Goal: Task Accomplishment & Management: Use online tool/utility

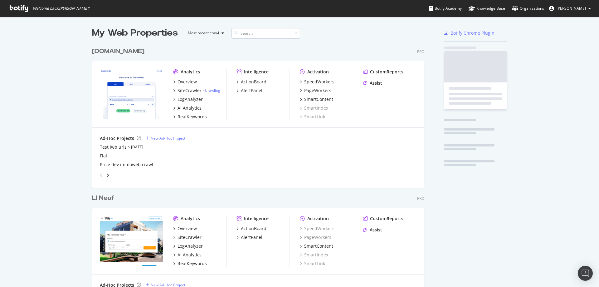
scroll to position [1762, 332]
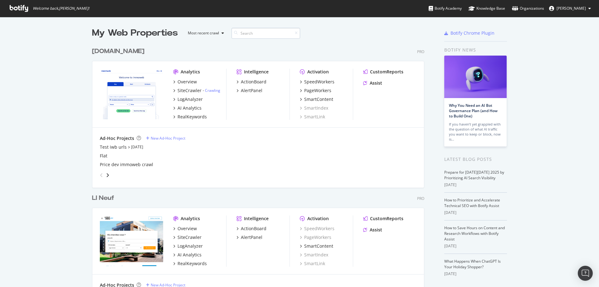
click at [271, 31] on input at bounding box center [265, 33] width 69 height 11
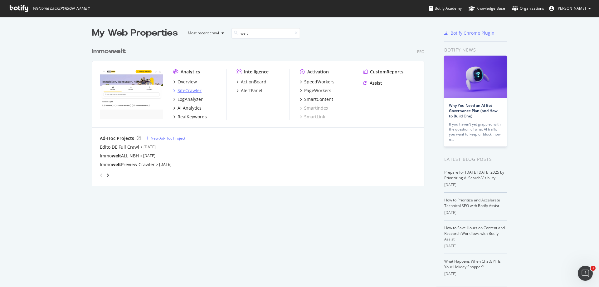
type input "welt"
click at [187, 93] on div "SiteCrawler" at bounding box center [189, 90] width 24 height 6
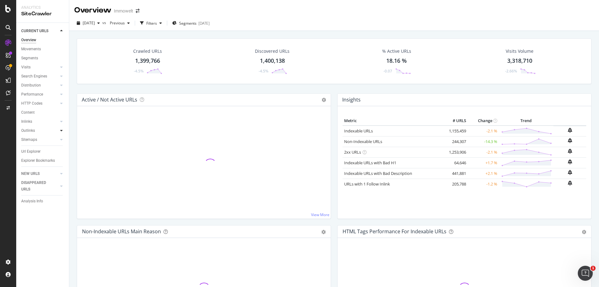
click at [62, 130] on icon at bounding box center [61, 130] width 2 height 4
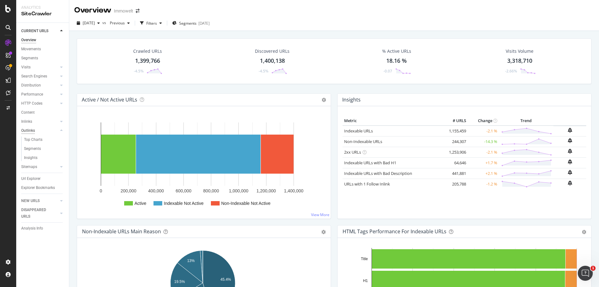
click at [32, 128] on div "Outlinks" at bounding box center [28, 130] width 14 height 7
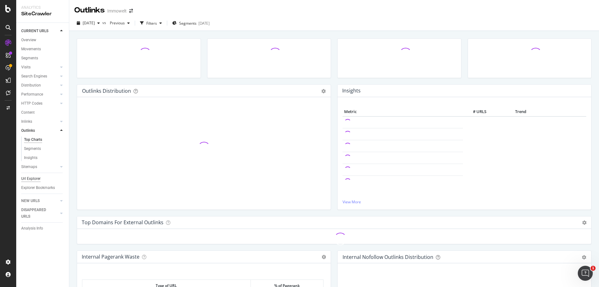
click at [40, 177] on div "Url Explorer" at bounding box center [30, 178] width 19 height 7
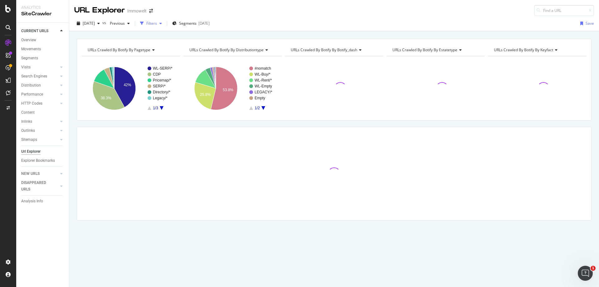
click at [164, 22] on div "button" at bounding box center [160, 24] width 7 height 4
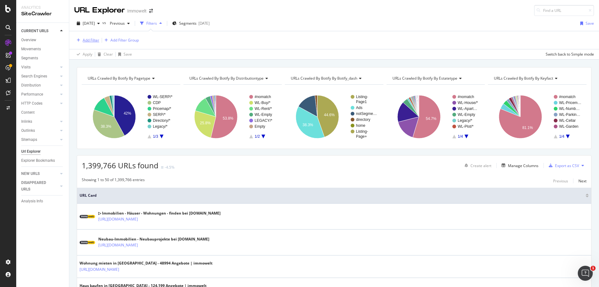
click at [94, 39] on div "Add Filter" at bounding box center [91, 39] width 17 height 5
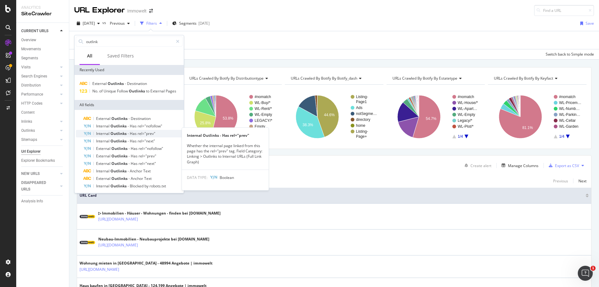
scroll to position [10, 0]
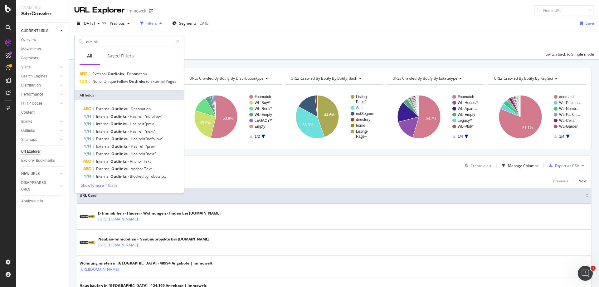
type input "outlink"
click at [96, 187] on span "Show 10 more" at bounding box center [92, 184] width 23 height 5
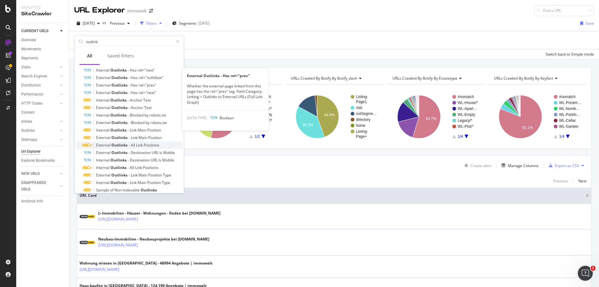
scroll to position [85, 0]
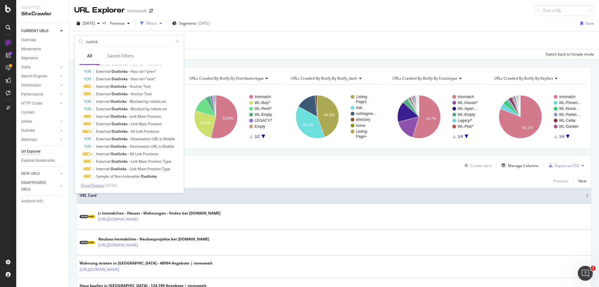
click at [97, 185] on span "Show 10 more" at bounding box center [92, 184] width 23 height 5
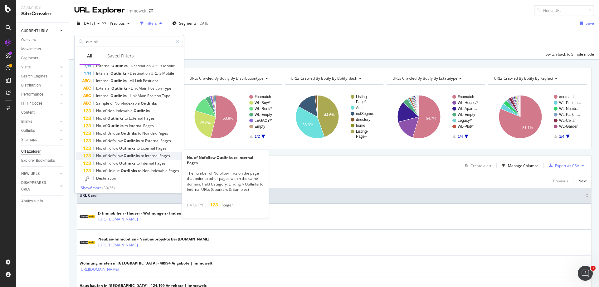
scroll to position [160, 0]
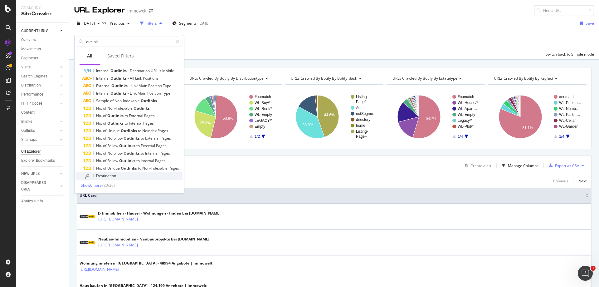
click at [115, 175] on span "Destination" at bounding box center [106, 175] width 20 height 5
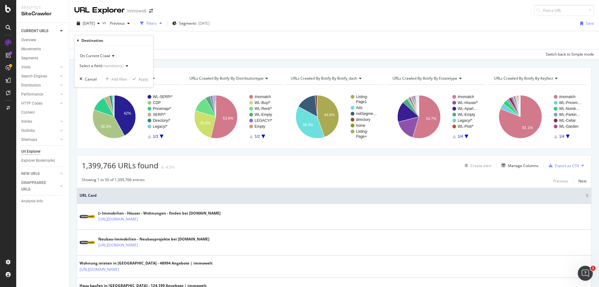
click at [115, 64] on div "(mandatory)" at bounding box center [113, 65] width 22 height 5
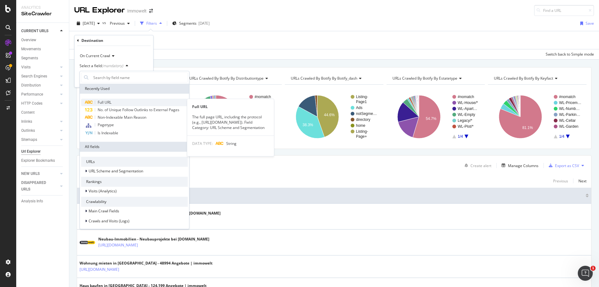
click at [109, 103] on span "Full URL" at bounding box center [105, 101] width 14 height 5
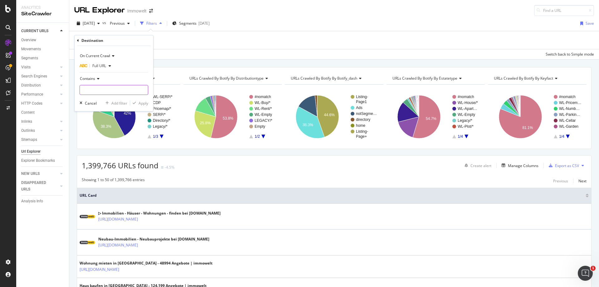
click at [104, 88] on input "text" at bounding box center [114, 90] width 68 height 10
type input "/projekte/expose/"
click at [145, 102] on div "Apply" at bounding box center [143, 102] width 10 height 5
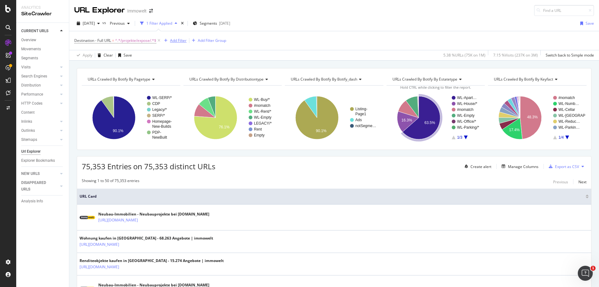
click at [181, 42] on div "Add Filter" at bounding box center [178, 40] width 17 height 5
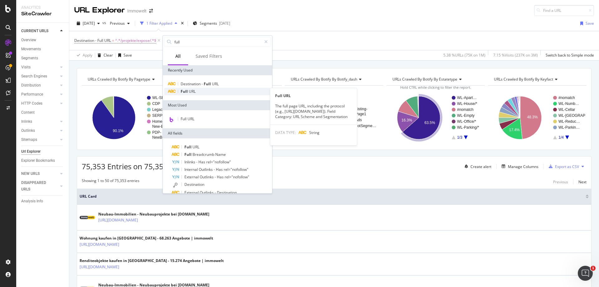
type input "full"
click at [199, 90] on div "Full URL" at bounding box center [217, 91] width 107 height 7
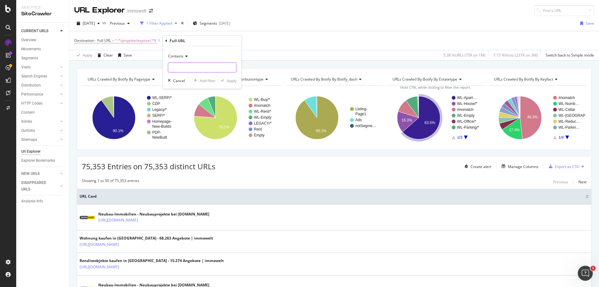
click at [190, 67] on input "text" at bounding box center [202, 67] width 68 height 10
type input "/expose/"
click at [232, 79] on div "Apply" at bounding box center [232, 80] width 10 height 5
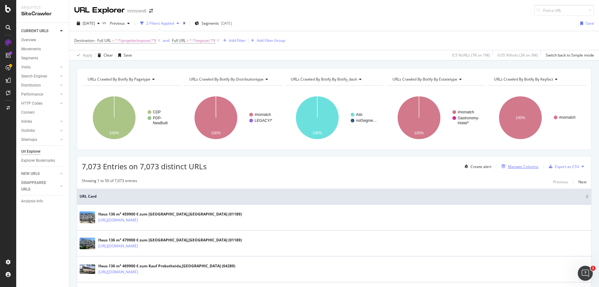
click at [508, 167] on div "Manage Columns" at bounding box center [523, 166] width 31 height 5
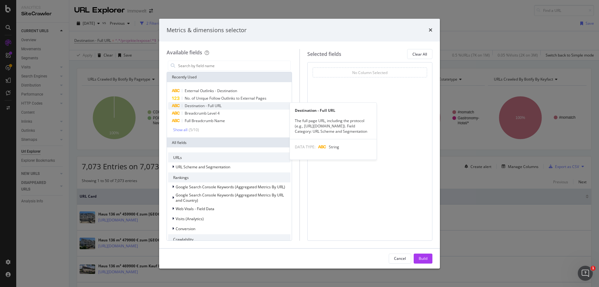
click at [218, 107] on span "Destination - Full URL" at bounding box center [203, 105] width 37 height 5
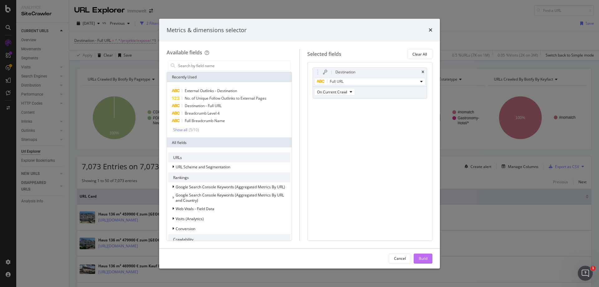
click at [423, 257] on div "Build" at bounding box center [423, 257] width 9 height 5
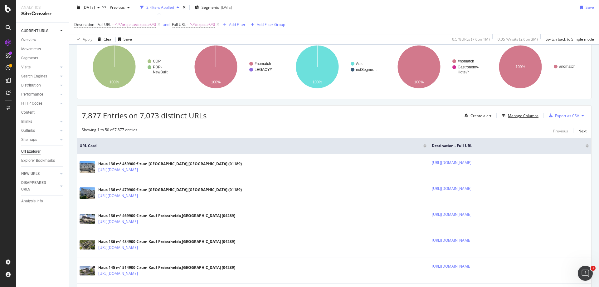
scroll to position [31, 0]
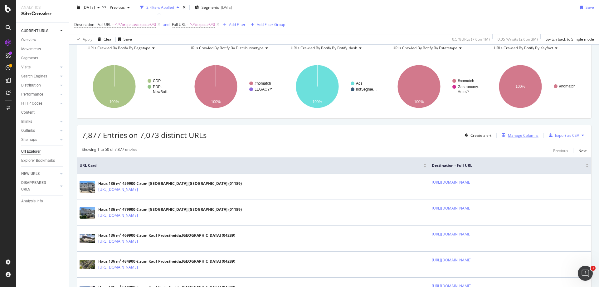
click at [510, 135] on div "Manage Columns" at bounding box center [523, 135] width 31 height 5
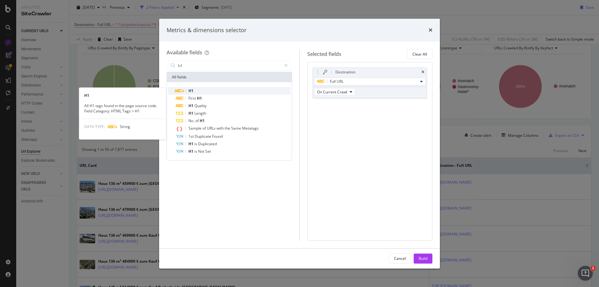
type input "h1"
click at [225, 92] on div "H1" at bounding box center [233, 90] width 115 height 7
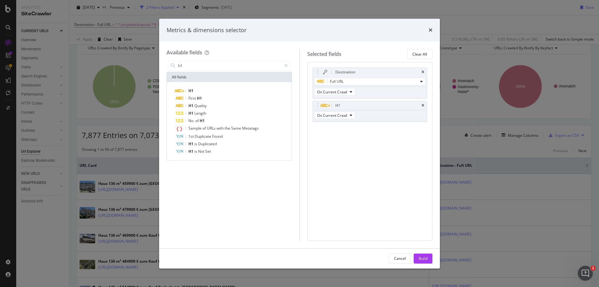
click at [419, 259] on div "Build" at bounding box center [423, 257] width 9 height 5
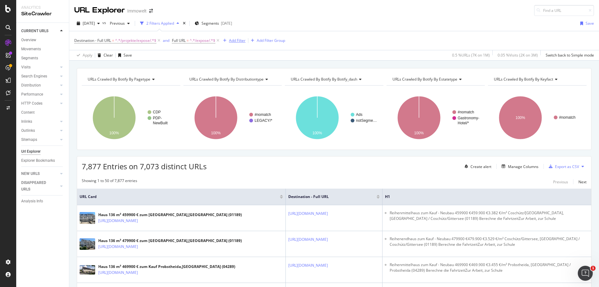
click at [239, 41] on div "Add Filter" at bounding box center [237, 40] width 17 height 5
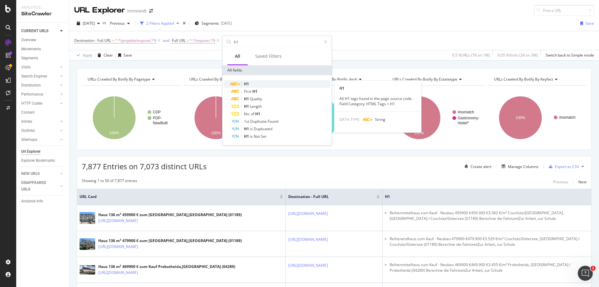
type input "h1"
click at [265, 81] on div "H1" at bounding box center [280, 83] width 99 height 7
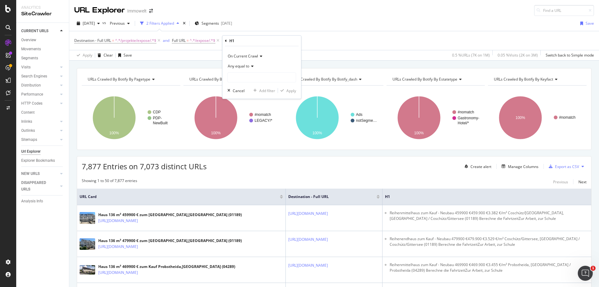
click at [253, 67] on icon at bounding box center [251, 66] width 4 height 4
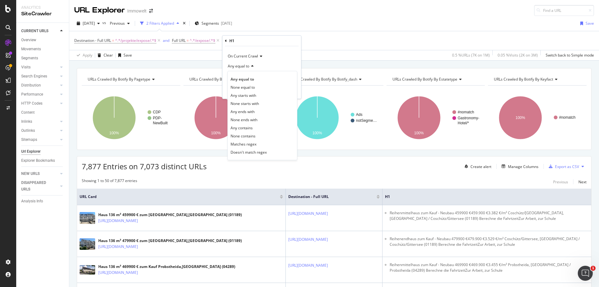
click at [254, 54] on span "On Current Crawl" at bounding box center [243, 55] width 30 height 5
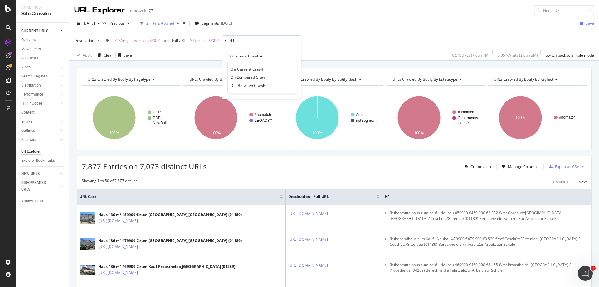
click at [224, 42] on div "H1 On Current Crawl On Current Crawl On Compared Crawl Diff Between Crawls Any …" at bounding box center [261, 67] width 79 height 63
click at [227, 41] on div "H1" at bounding box center [262, 41] width 74 height 11
click at [250, 68] on icon at bounding box center [251, 66] width 4 height 4
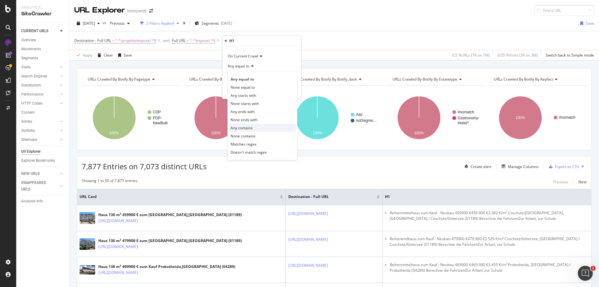
click at [262, 128] on div "Any contains" at bounding box center [262, 128] width 67 height 8
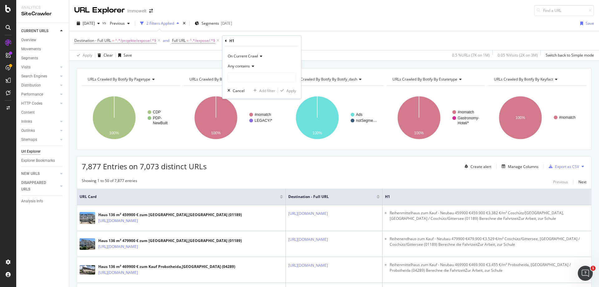
click at [252, 65] on icon at bounding box center [252, 66] width 4 height 4
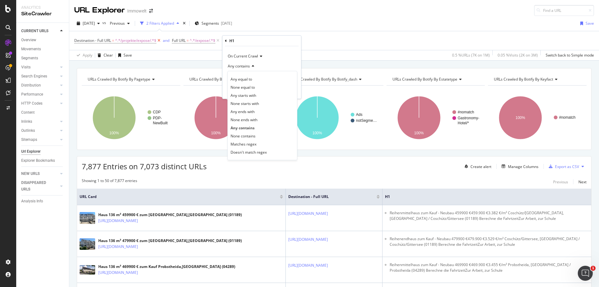
click at [159, 41] on icon at bounding box center [158, 40] width 5 height 6
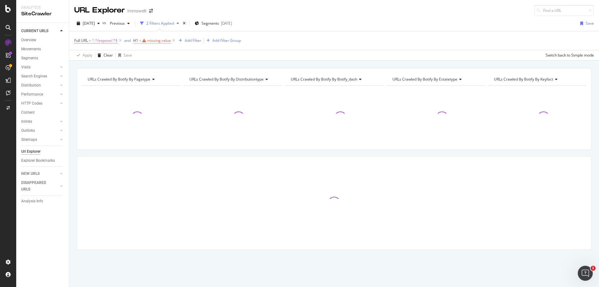
click at [161, 42] on div "missing value" at bounding box center [159, 40] width 24 height 5
click at [164, 64] on icon at bounding box center [163, 65] width 4 height 4
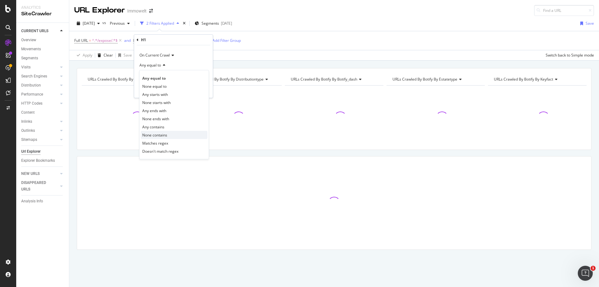
click at [170, 134] on div "None contains" at bounding box center [174, 135] width 67 height 8
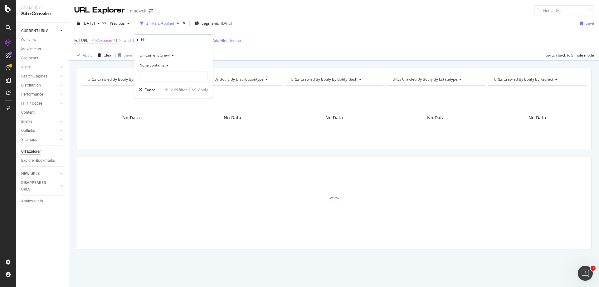
click at [167, 66] on icon at bounding box center [166, 65] width 4 height 4
click at [167, 126] on div "Any contains" at bounding box center [174, 127] width 67 height 8
click at [168, 79] on input "text" at bounding box center [173, 76] width 68 height 10
type input "Neubau"
click at [201, 90] on div "Apply" at bounding box center [203, 89] width 10 height 5
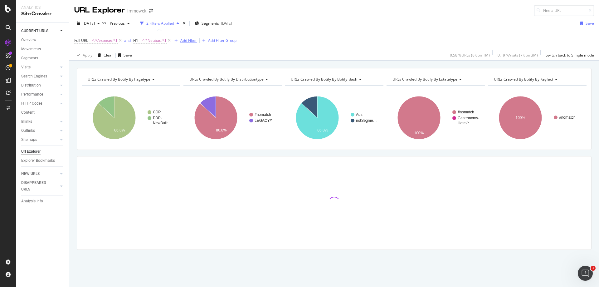
click at [189, 41] on div "Add Filter" at bounding box center [188, 40] width 17 height 5
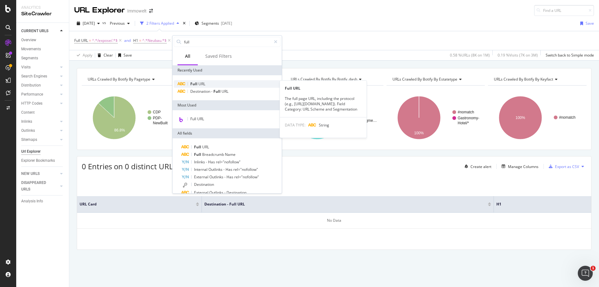
type input "full"
click at [214, 82] on div "Full URL" at bounding box center [227, 83] width 107 height 7
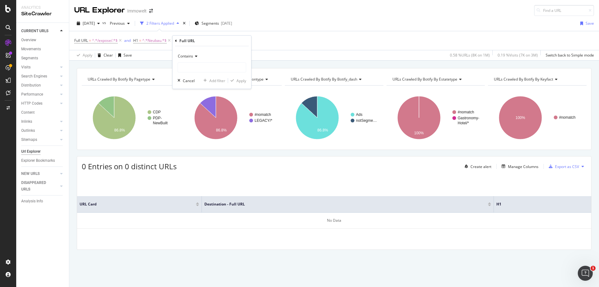
click at [196, 56] on icon at bounding box center [195, 56] width 4 height 4
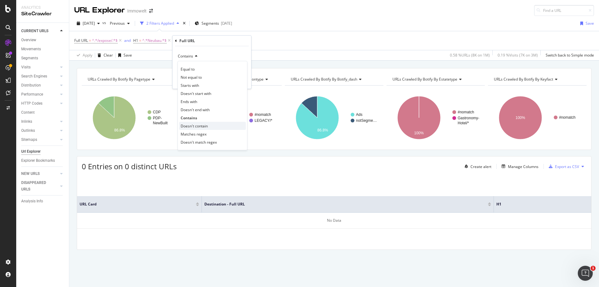
click at [208, 126] on div "Doesn't contain" at bounding box center [212, 126] width 67 height 8
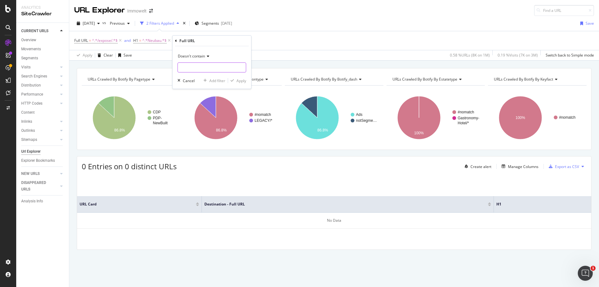
click at [196, 65] on input "text" at bounding box center [212, 67] width 68 height 10
type input "/projekte/"
click at [241, 82] on div "Apply" at bounding box center [241, 80] width 10 height 5
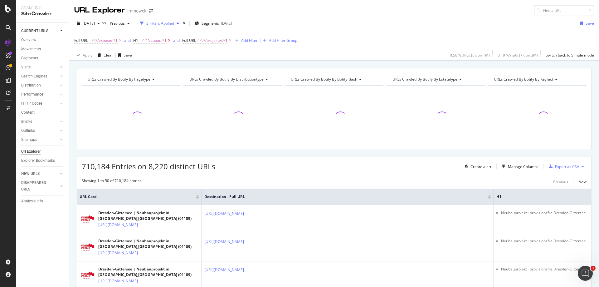
click at [170, 40] on icon at bounding box center [169, 40] width 5 height 6
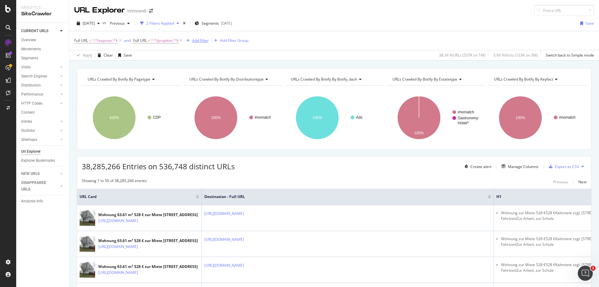
click at [204, 40] on div "Add Filter" at bounding box center [200, 40] width 17 height 5
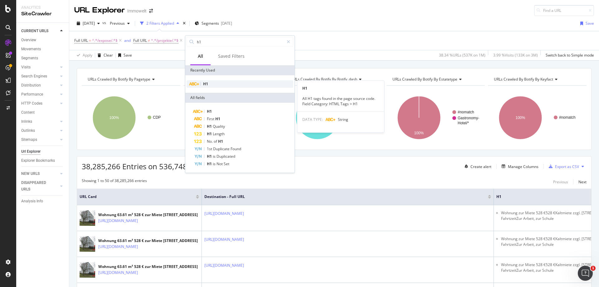
type input "h1"
click at [213, 84] on div "H1" at bounding box center [240, 83] width 107 height 7
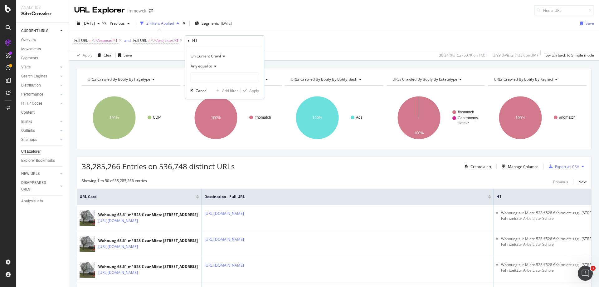
click at [215, 66] on icon at bounding box center [214, 66] width 4 height 4
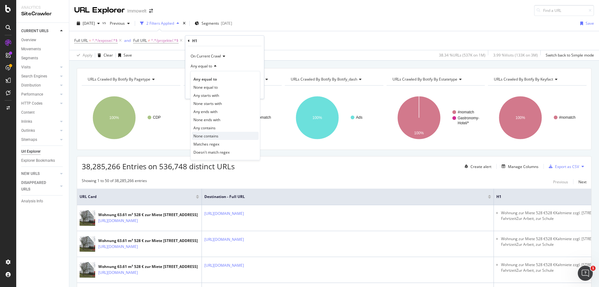
click at [219, 135] on div "None contains" at bounding box center [225, 136] width 67 height 8
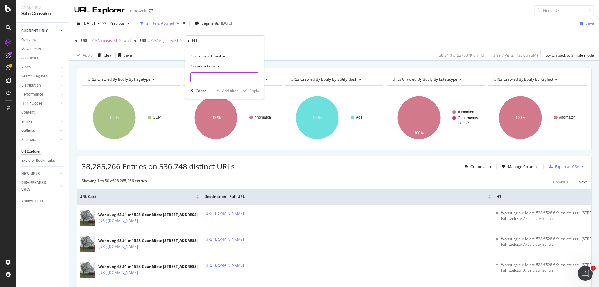
click at [221, 77] on input "text" at bounding box center [225, 77] width 68 height 10
click at [219, 68] on div "None contains" at bounding box center [224, 66] width 69 height 10
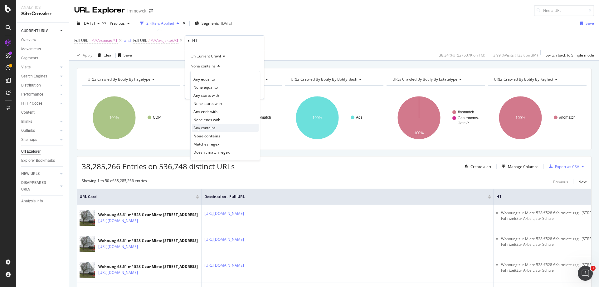
click at [211, 127] on span "Any contains" at bounding box center [204, 127] width 22 height 5
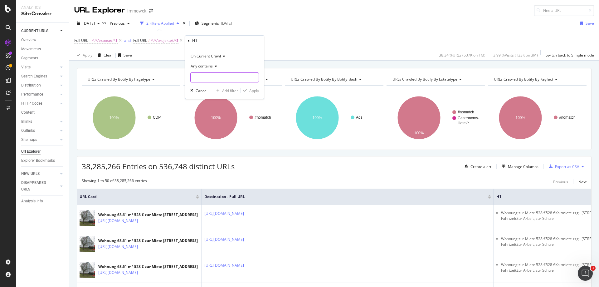
click at [208, 74] on input "text" at bounding box center [225, 77] width 68 height 10
type input "Neubau"
click at [251, 91] on div "Apply" at bounding box center [254, 90] width 10 height 5
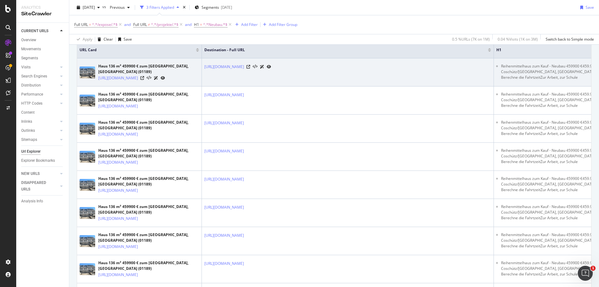
scroll to position [62, 0]
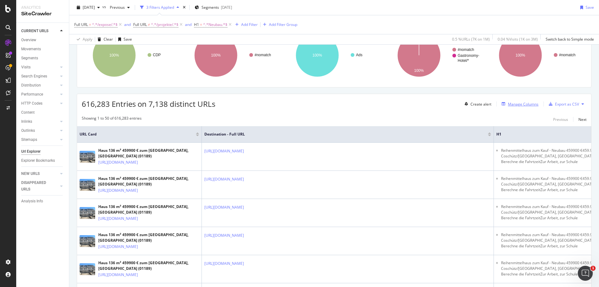
click at [523, 105] on div "Manage Columns" at bounding box center [523, 103] width 31 height 5
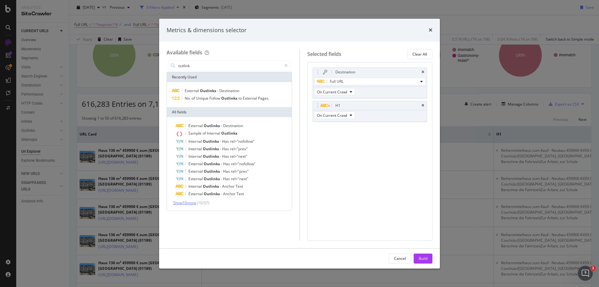
type input "outlink"
click at [192, 202] on span "Show 10 more" at bounding box center [184, 202] width 23 height 5
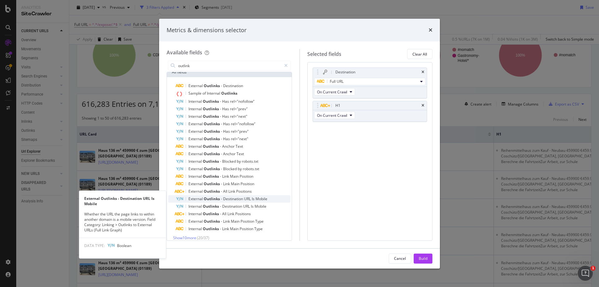
scroll to position [45, 0]
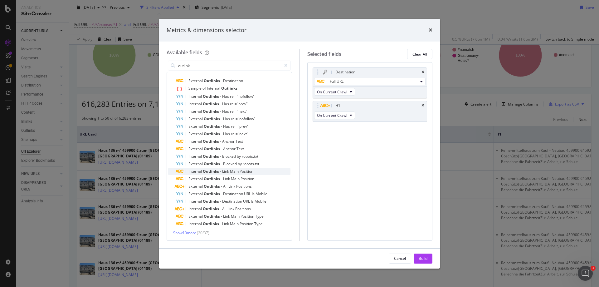
click at [212, 171] on span "Outlinks" at bounding box center [211, 170] width 17 height 5
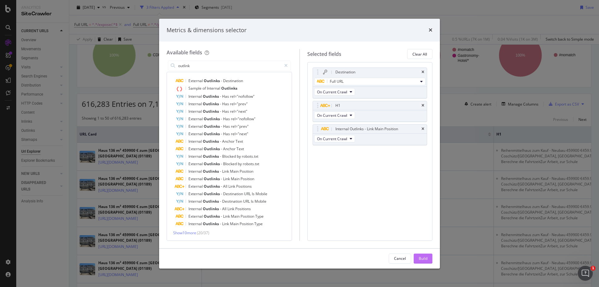
click at [426, 258] on div "Build" at bounding box center [423, 257] width 9 height 5
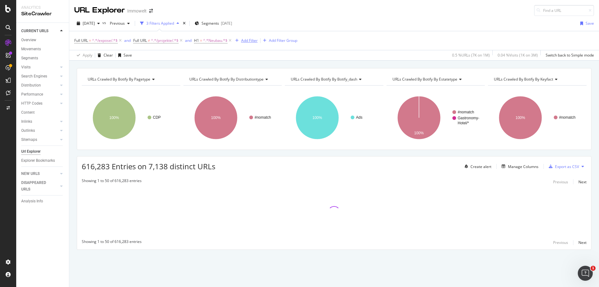
click at [250, 43] on div "Add Filter" at bounding box center [249, 40] width 17 height 5
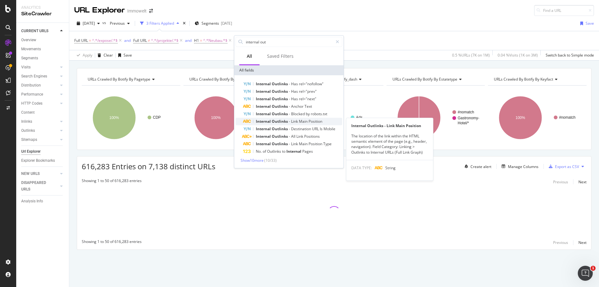
type input "internal out"
click at [277, 120] on span "Outlinks" at bounding box center [280, 121] width 17 height 5
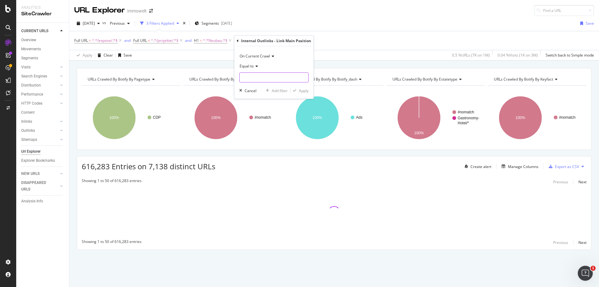
click at [264, 77] on input "text" at bounding box center [274, 77] width 69 height 10
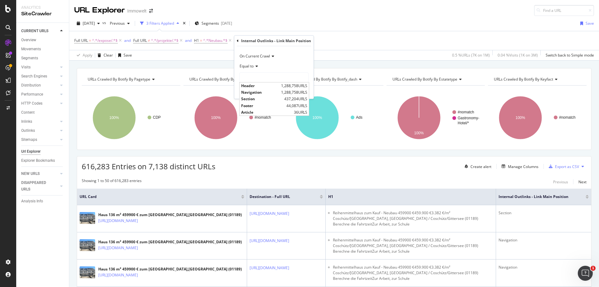
click at [257, 66] on icon at bounding box center [256, 66] width 4 height 4
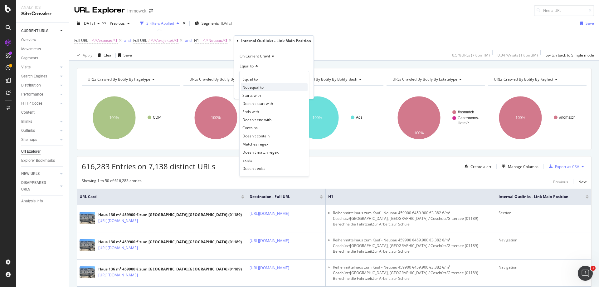
click at [262, 86] on span "Not equal to" at bounding box center [252, 87] width 21 height 5
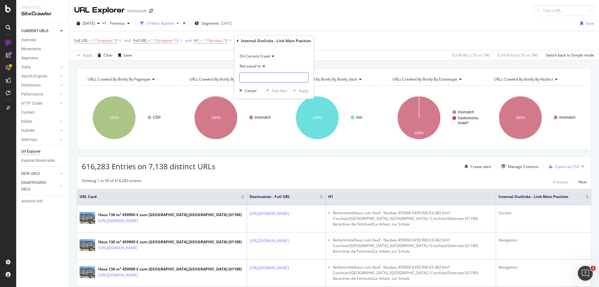
click at [263, 77] on input "text" at bounding box center [274, 77] width 69 height 10
click at [265, 86] on span "Header" at bounding box center [260, 85] width 38 height 5
type input "Header"
click at [297, 90] on div "button" at bounding box center [294, 91] width 8 height 4
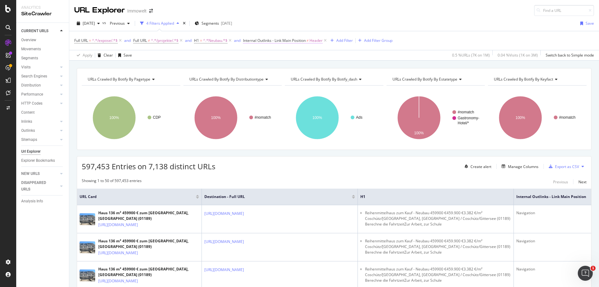
click at [306, 41] on span "Internal Outlinks - Link Main Position" at bounding box center [274, 40] width 63 height 5
click at [274, 64] on icon at bounding box center [273, 65] width 4 height 4
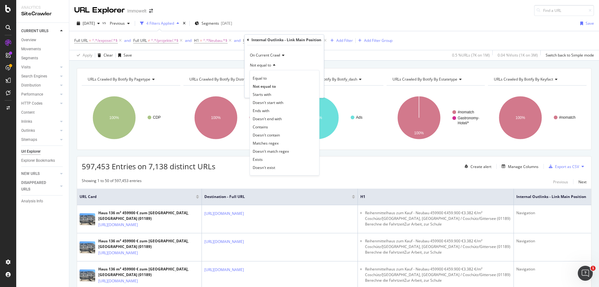
click at [286, 63] on div "Not equal to" at bounding box center [284, 65] width 69 height 10
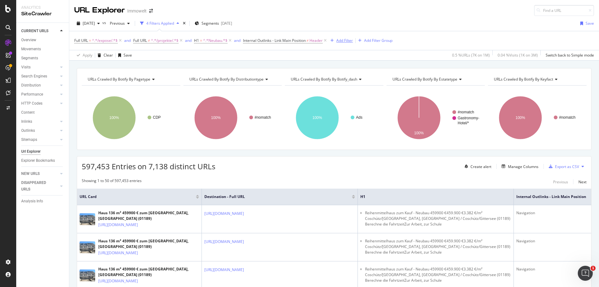
click at [349, 41] on div "Add Filter" at bounding box center [344, 40] width 17 height 5
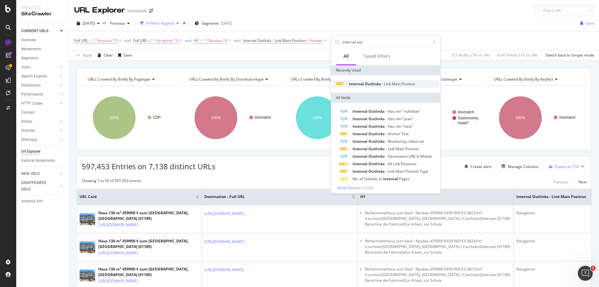
click at [400, 84] on span "Main" at bounding box center [397, 83] width 10 height 5
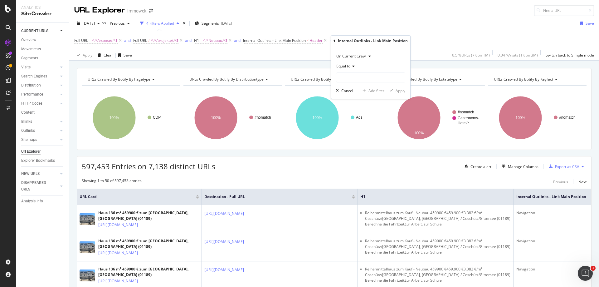
click at [353, 63] on div "Equal to" at bounding box center [370, 66] width 69 height 10
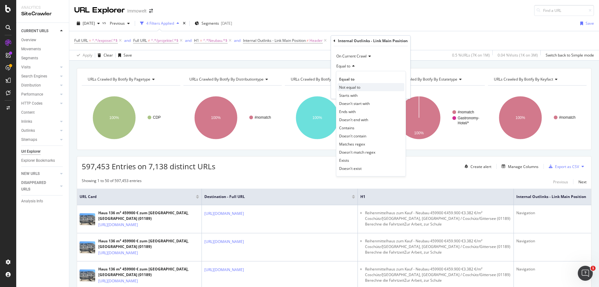
click at [357, 87] on span "Not equal to" at bounding box center [349, 87] width 21 height 5
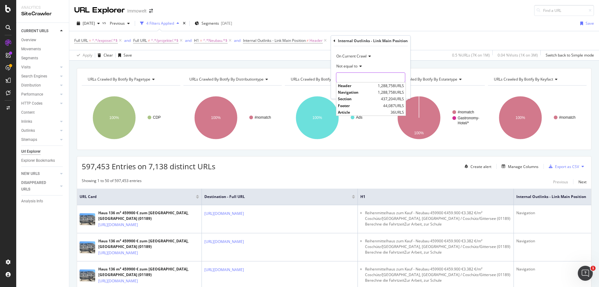
click at [359, 78] on input "text" at bounding box center [370, 77] width 69 height 10
click at [360, 91] on span "Navigation" at bounding box center [357, 92] width 38 height 5
type input "Navigation"
click at [397, 91] on div "Apply" at bounding box center [400, 90] width 10 height 5
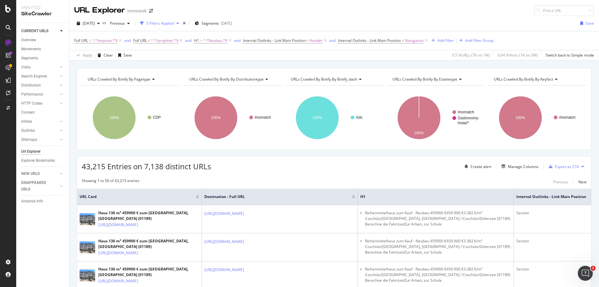
click at [553, 80] on icon at bounding box center [555, 79] width 4 height 4
type input "internal ou"
click at [538, 94] on span "Internal Outlinks - Link Main Position" at bounding box center [528, 95] width 63 height 6
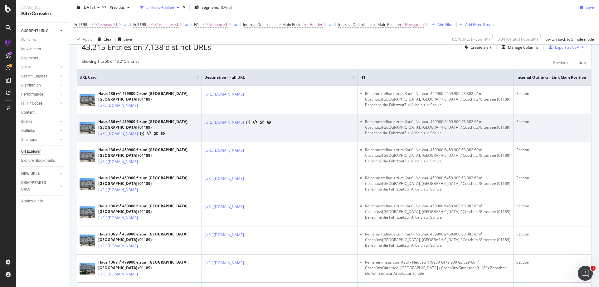
scroll to position [94, 0]
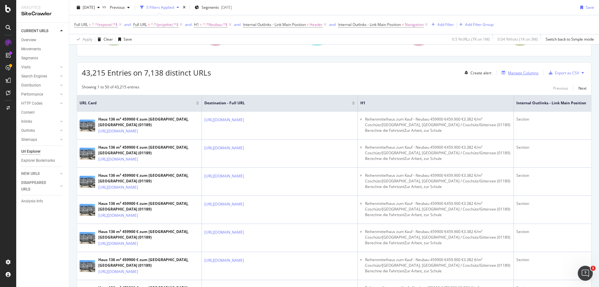
click at [519, 75] on div "Manage Columns" at bounding box center [523, 72] width 31 height 5
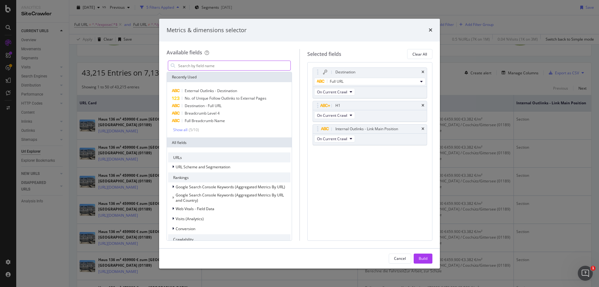
click at [256, 67] on input "modal" at bounding box center [233, 65] width 113 height 9
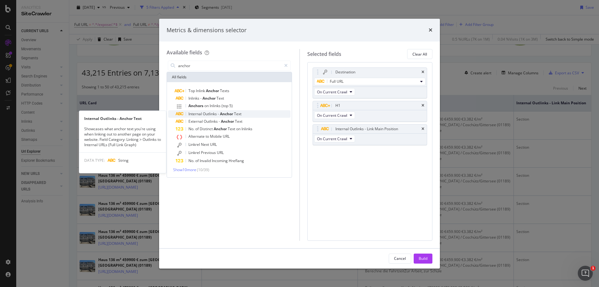
type input "anchor"
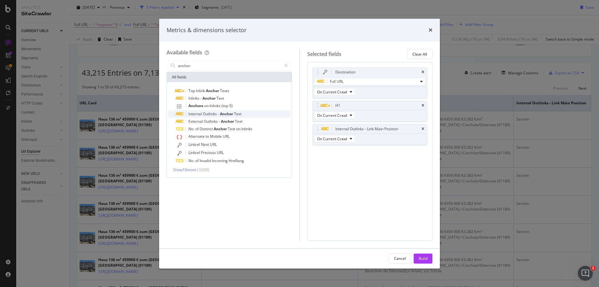
click at [224, 111] on div "Internal Outlinks - Anchor Text" at bounding box center [233, 113] width 115 height 7
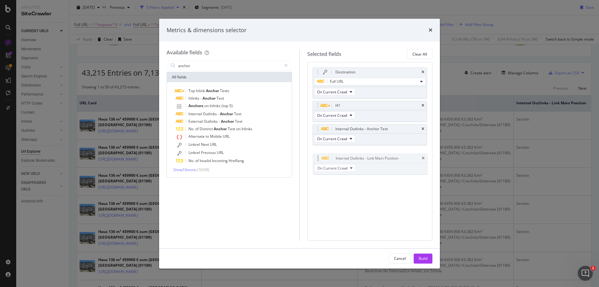
drag, startPoint x: 316, startPoint y: 128, endPoint x: 316, endPoint y: 157, distance: 29.3
drag, startPoint x: 317, startPoint y: 128, endPoint x: 320, endPoint y: 108, distance: 21.1
click at [320, 108] on body "Analytics SiteCrawler CURRENT URLS Overview Movements Segments Visits Analysis …" at bounding box center [299, 143] width 599 height 287
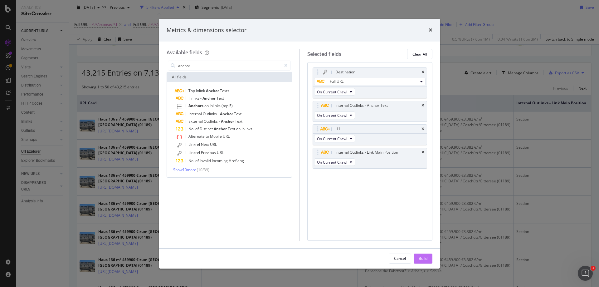
click at [423, 259] on div "Build" at bounding box center [423, 257] width 9 height 5
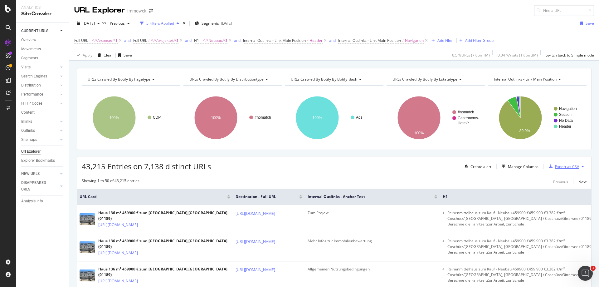
click at [565, 166] on div "Export as CSV" at bounding box center [567, 166] width 24 height 5
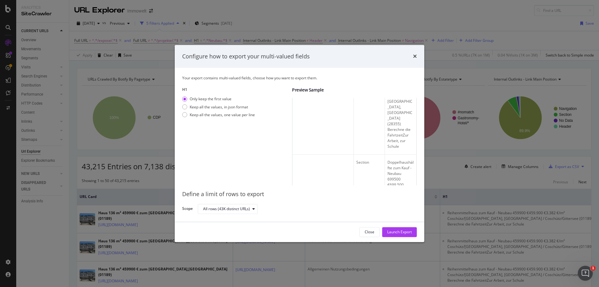
scroll to position [4202, 0]
click at [404, 231] on div "Launch Export" at bounding box center [399, 231] width 25 height 5
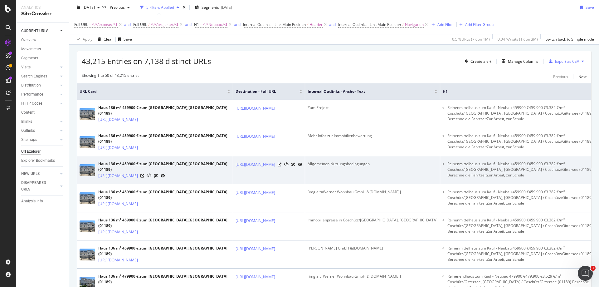
scroll to position [125, 0]
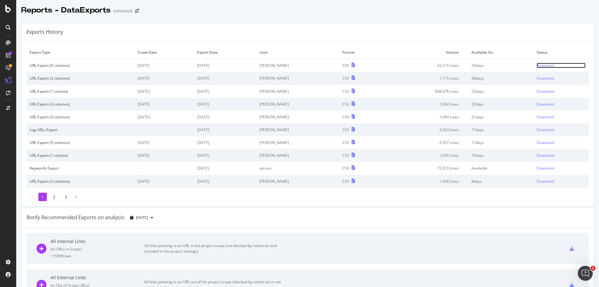
click at [536, 64] on div "Download" at bounding box center [544, 65] width 17 height 5
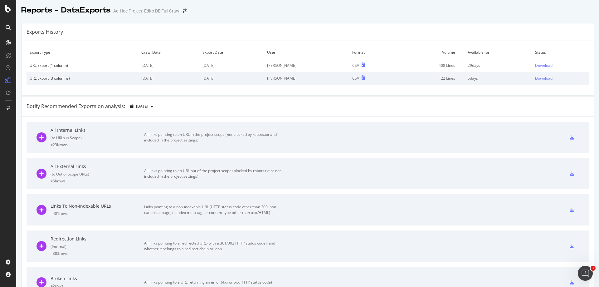
click at [9, 29] on icon at bounding box center [8, 27] width 5 height 5
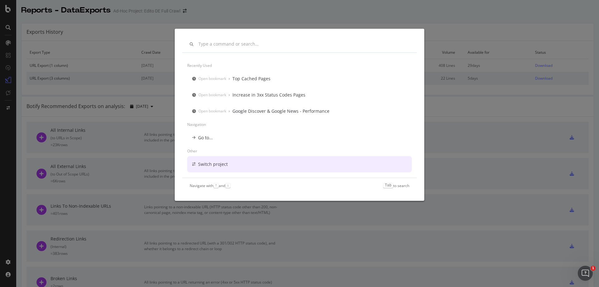
scroll to position [11, 0]
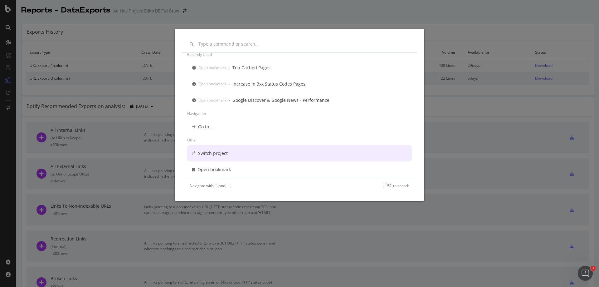
click at [456, 14] on div "Recently used Open bookmark › Top Cached Pages Open bookmark › Increase in 3xx …" at bounding box center [299, 143] width 599 height 287
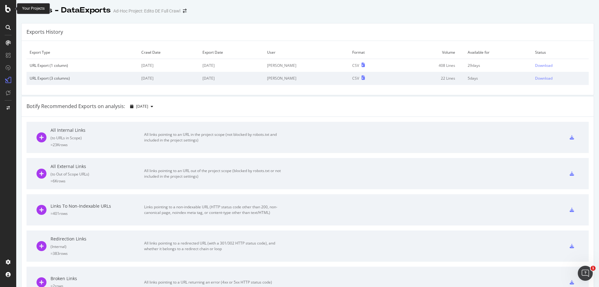
click at [8, 6] on icon at bounding box center [8, 8] width 6 height 7
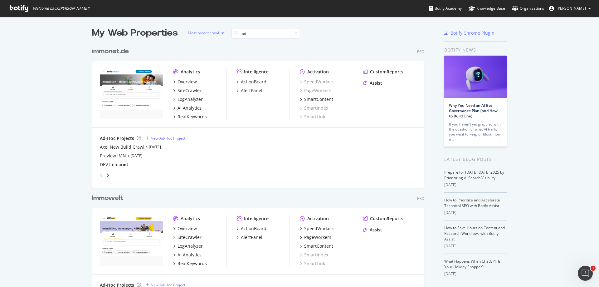
scroll to position [288, 332]
type input "net"
click at [189, 88] on div "SiteCrawler" at bounding box center [189, 90] width 24 height 6
